Goal: Find specific page/section: Find specific page/section

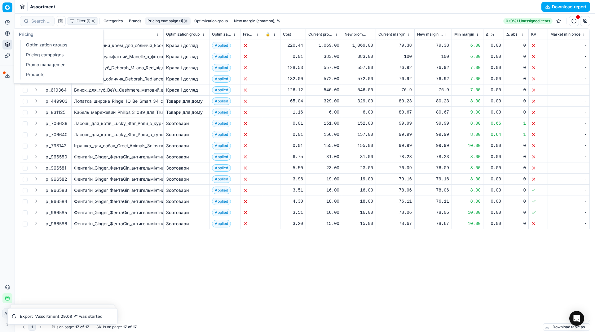
click at [9, 34] on icon at bounding box center [7, 33] width 5 height 5
click at [31, 46] on link "Optimization groups" at bounding box center [60, 45] width 72 height 9
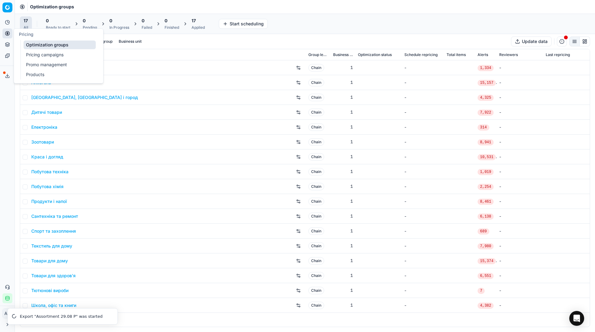
click at [5, 104] on div "Analytics Pricing Product portfolio Templates Export service 33 Contact support…" at bounding box center [7, 160] width 15 height 291
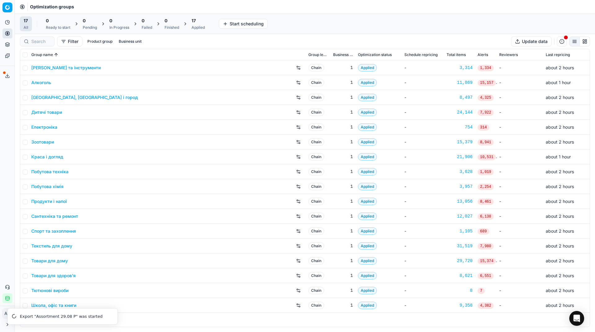
click at [50, 204] on link "Продукти і напої" at bounding box center [49, 202] width 36 height 6
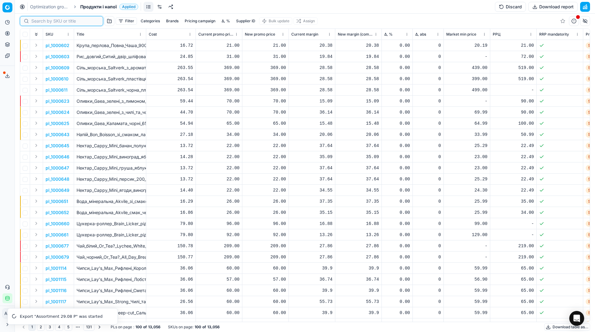
click at [43, 21] on input at bounding box center [65, 21] width 68 height 6
paste input "586988"
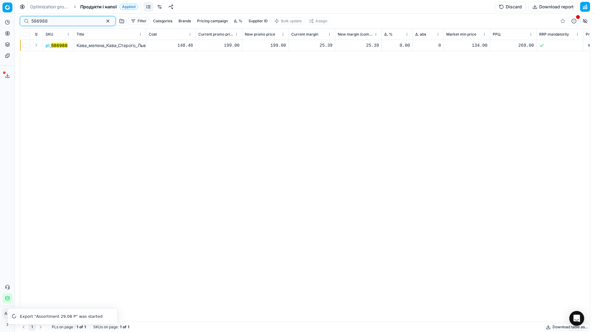
type input "586988"
click at [55, 46] on mark "586988" at bounding box center [59, 45] width 16 height 5
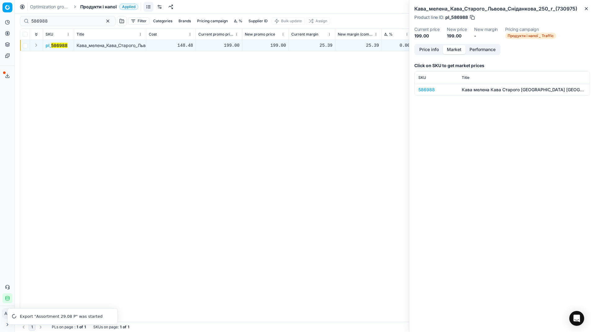
click at [462, 49] on button "Market" at bounding box center [454, 49] width 23 height 9
click at [430, 90] on div "586988" at bounding box center [436, 90] width 36 height 6
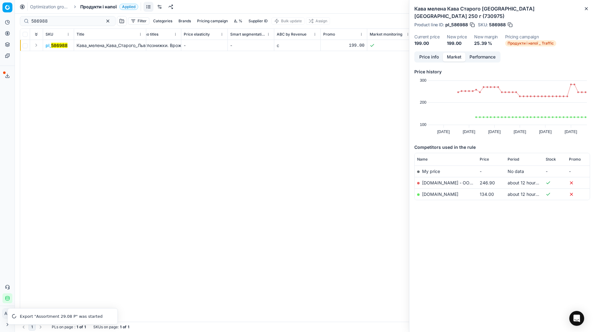
scroll to position [0, 901]
click at [54, 19] on input "586988" at bounding box center [65, 21] width 68 height 6
click at [96, 184] on div "SKU Title Cost Current promo price New promo price Current margin New margin (c…" at bounding box center [304, 175] width 569 height 293
